Goal: Information Seeking & Learning: Learn about a topic

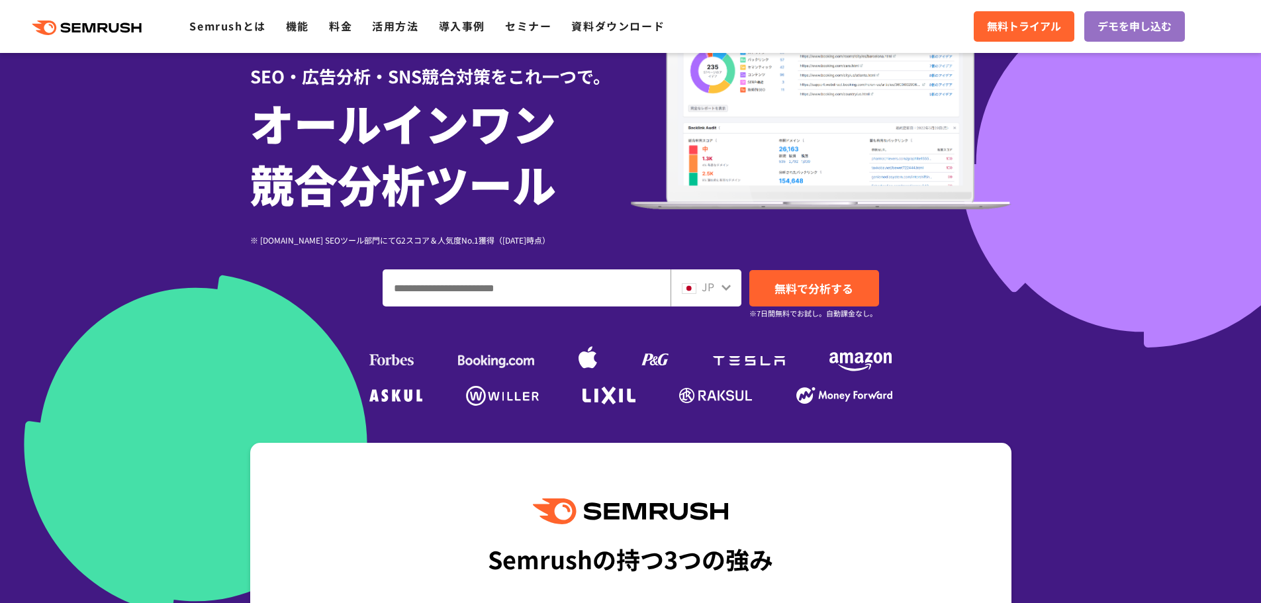
scroll to position [132, 0]
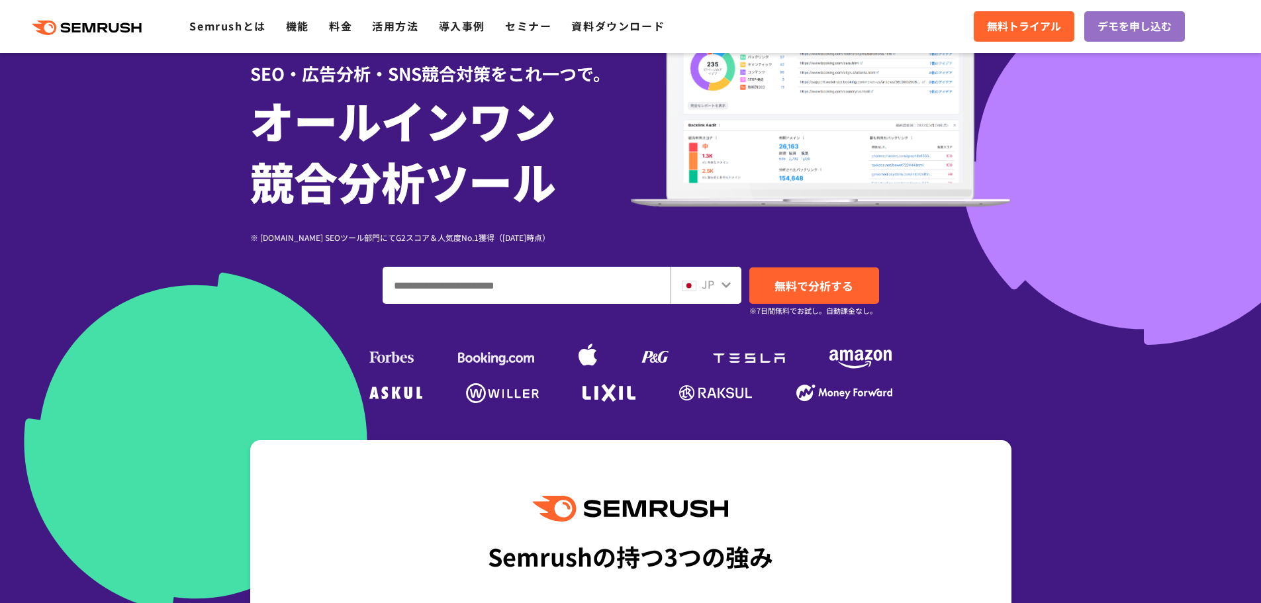
click at [729, 281] on icon at bounding box center [726, 284] width 11 height 11
click at [725, 287] on icon at bounding box center [726, 284] width 11 height 11
click at [729, 279] on icon at bounding box center [726, 284] width 11 height 11
click at [250, 29] on link "Semrushとは" at bounding box center [227, 26] width 76 height 16
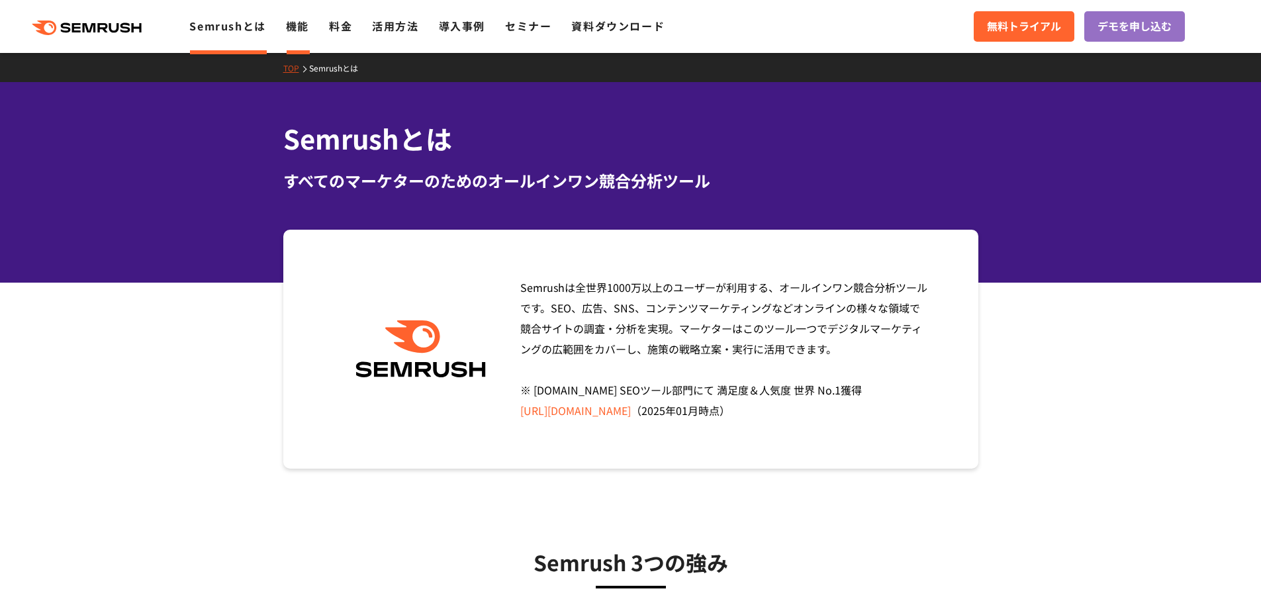
click at [290, 23] on link "機能" at bounding box center [297, 26] width 23 height 16
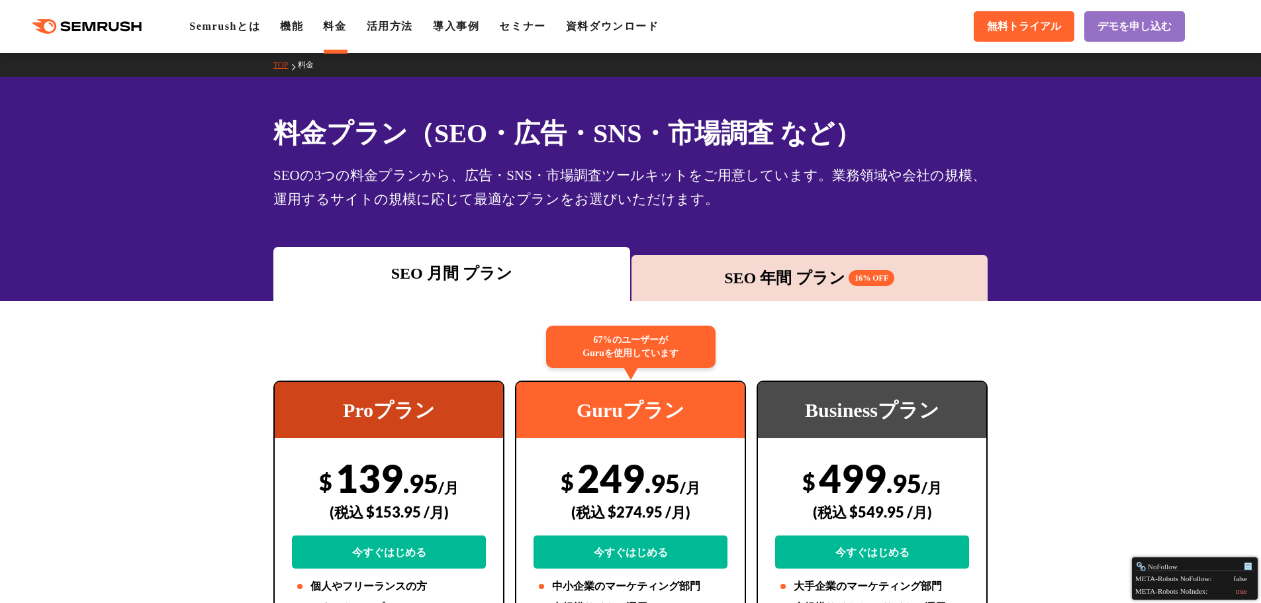
click at [401, 35] on div ".cls {fill: #FF642D;} .cls {fill: #FF642D;} Semrushとは 機能 料金 活用方法 導入事例 セミナー 資料ダウ…" at bounding box center [630, 27] width 1261 height 40
click at [212, 32] on link "Semrushとは" at bounding box center [224, 26] width 71 height 11
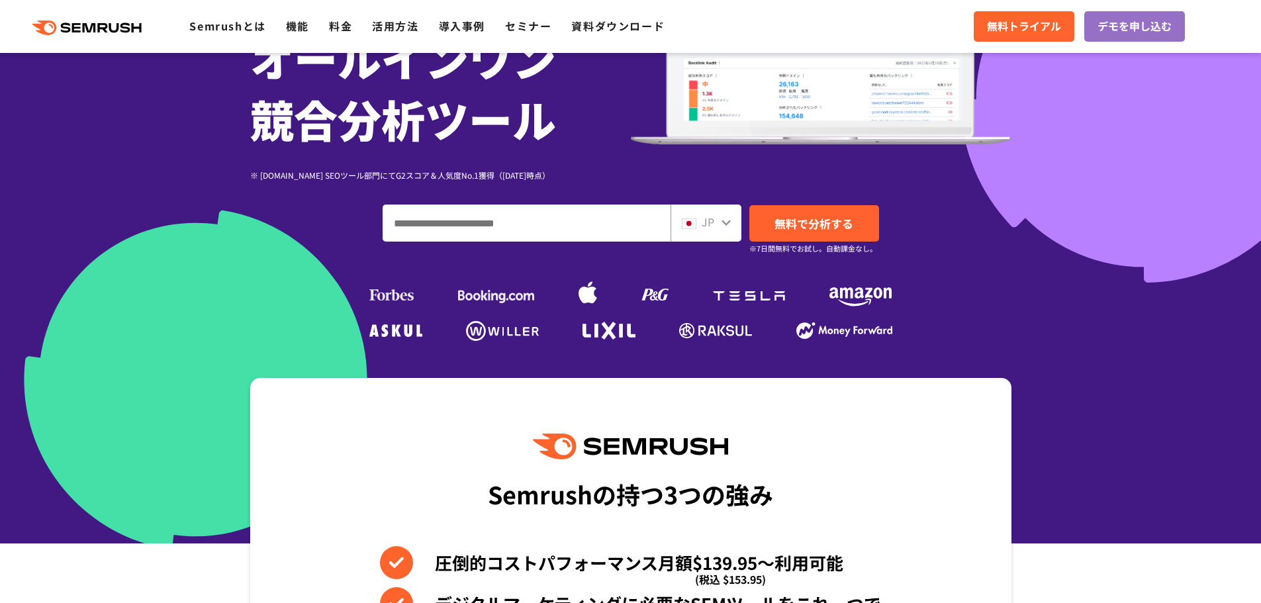
scroll to position [199, 0]
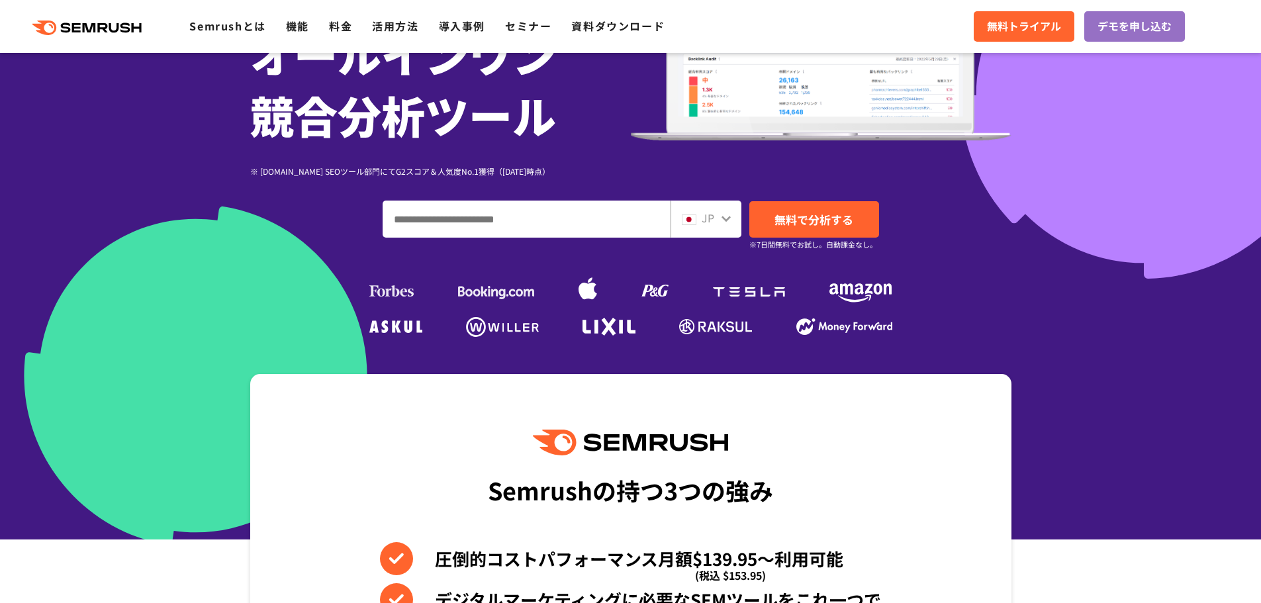
click at [727, 214] on icon at bounding box center [726, 218] width 11 height 11
click at [726, 221] on icon at bounding box center [725, 219] width 9 height 6
click at [715, 218] on div "JP" at bounding box center [703, 218] width 42 height 17
click at [725, 217] on icon at bounding box center [726, 218] width 11 height 11
click at [700, 217] on div "JP" at bounding box center [703, 218] width 42 height 17
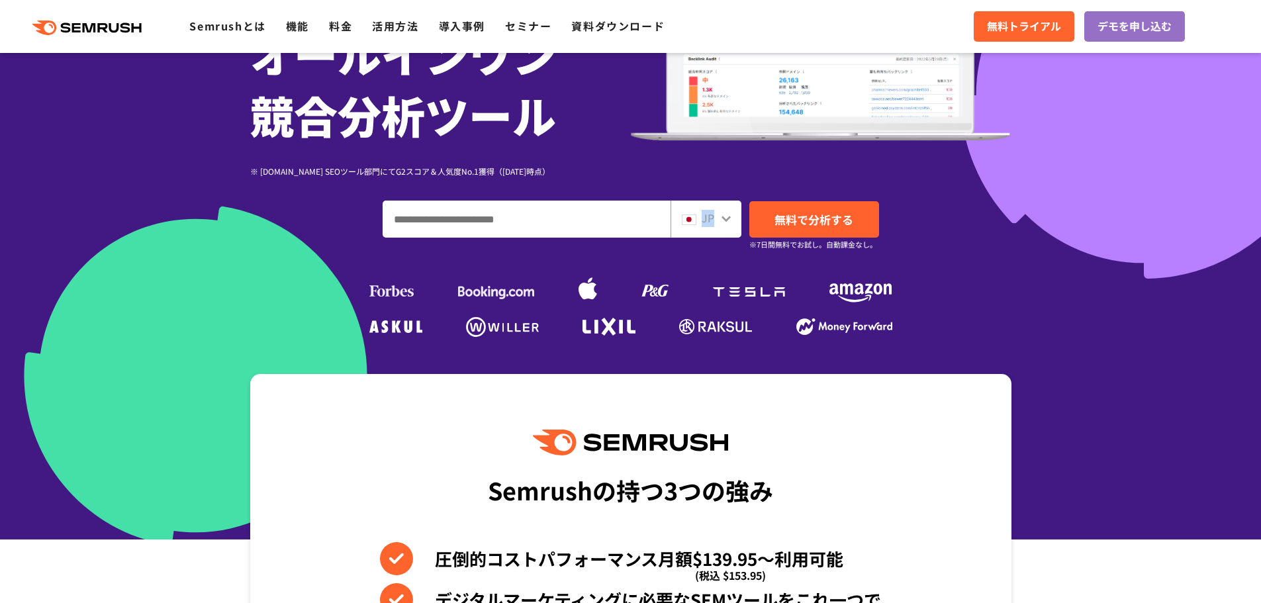
click at [700, 217] on div "JP" at bounding box center [703, 218] width 42 height 17
click at [582, 216] on input "ドメイン、キーワードまたはURLを入力してください" at bounding box center [526, 219] width 287 height 36
paste input "**********"
type input "**********"
click at [847, 218] on span "無料で分析する" at bounding box center [813, 219] width 79 height 17
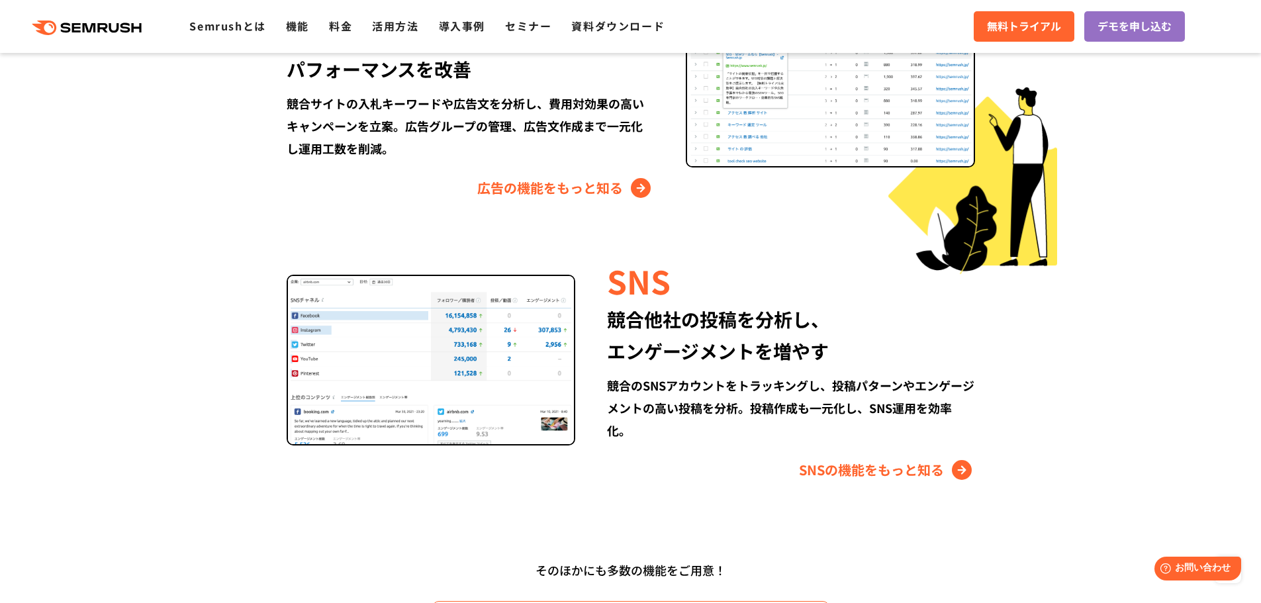
scroll to position [1721, 0]
